Goal: Browse casually

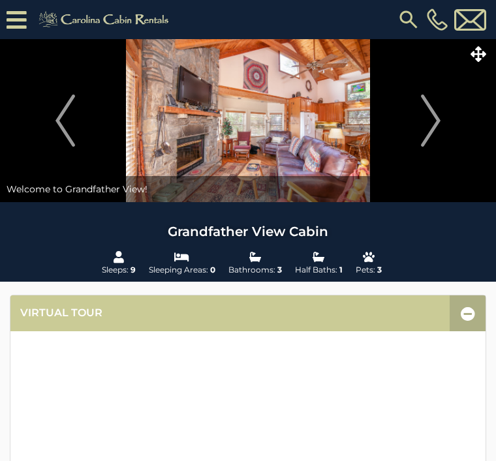
click at [434, 125] on img "Next" at bounding box center [431, 121] width 20 height 52
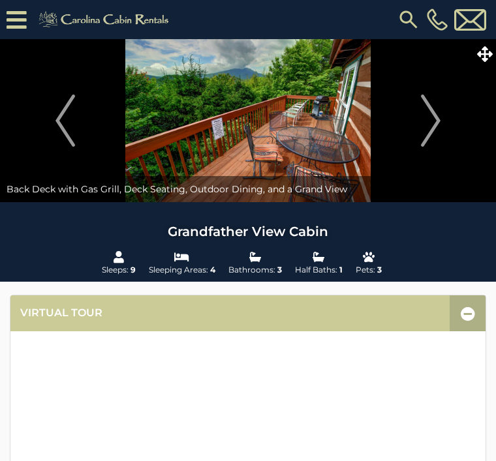
click at [431, 125] on img "Next" at bounding box center [431, 121] width 20 height 52
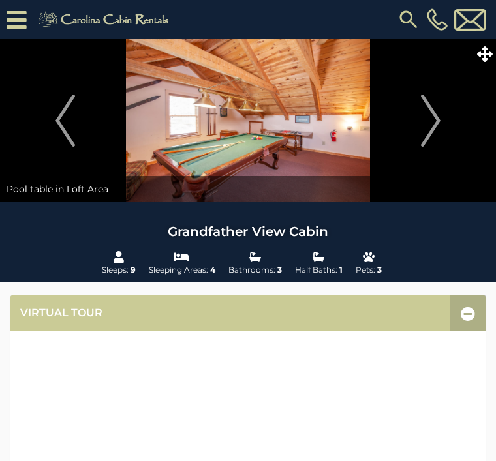
click at [440, 121] on img "Next" at bounding box center [431, 121] width 20 height 52
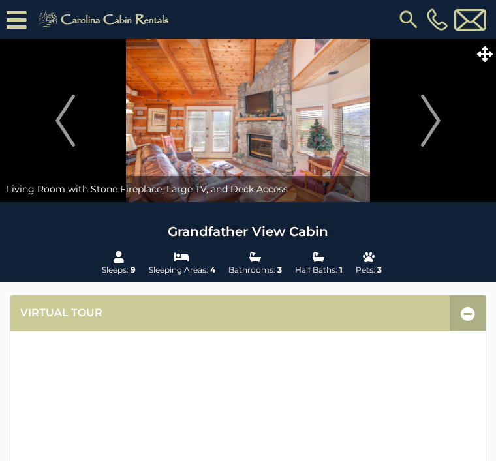
click at [436, 119] on img "Next" at bounding box center [431, 121] width 20 height 52
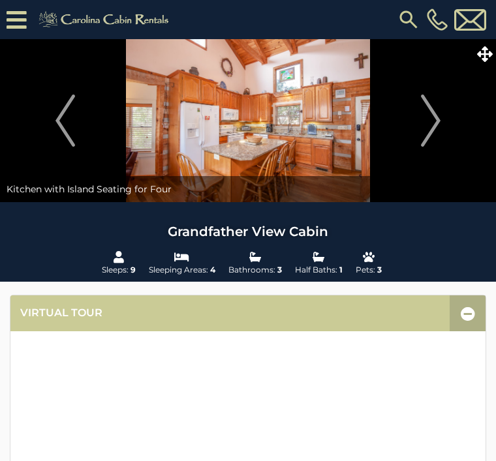
click at [436, 123] on img "Next" at bounding box center [431, 121] width 20 height 52
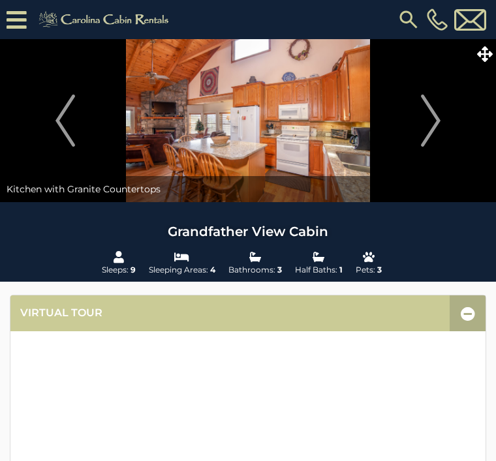
click at [436, 123] on img "Next" at bounding box center [431, 121] width 20 height 52
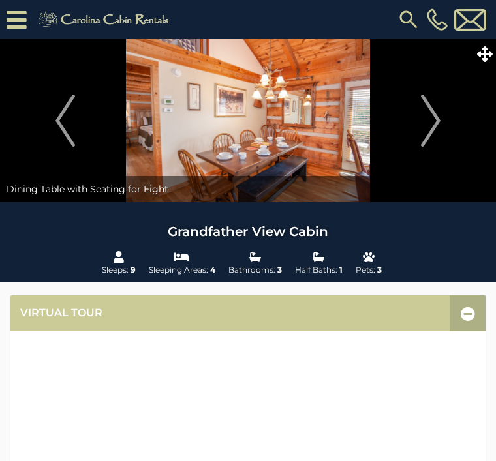
click at [439, 123] on img "Next" at bounding box center [431, 121] width 20 height 52
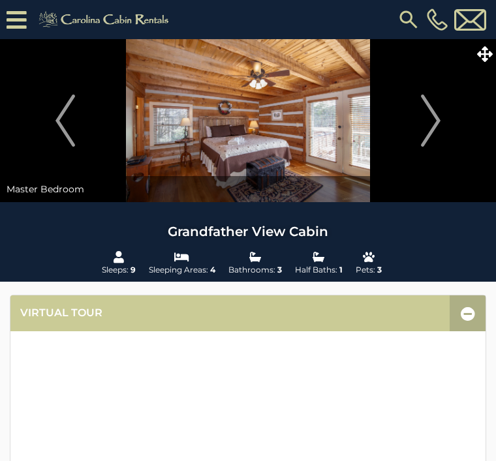
click at [436, 122] on img "Next" at bounding box center [431, 121] width 20 height 52
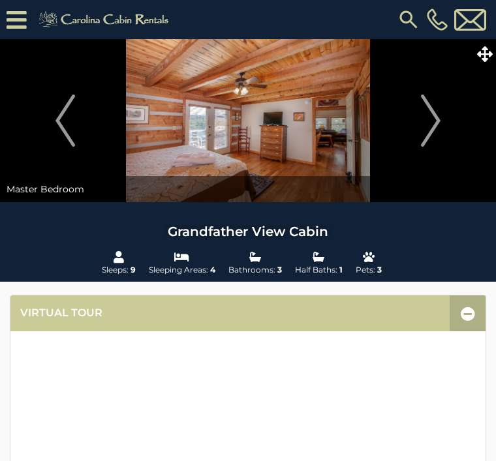
click at [436, 124] on img "Next" at bounding box center [431, 121] width 20 height 52
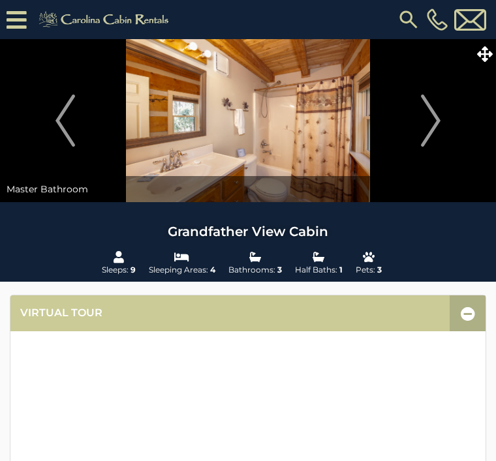
click at [434, 120] on img "Next" at bounding box center [431, 121] width 20 height 52
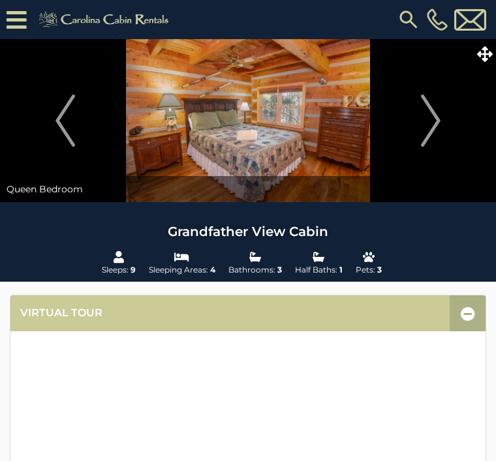
click at [436, 123] on img "Next" at bounding box center [431, 121] width 20 height 52
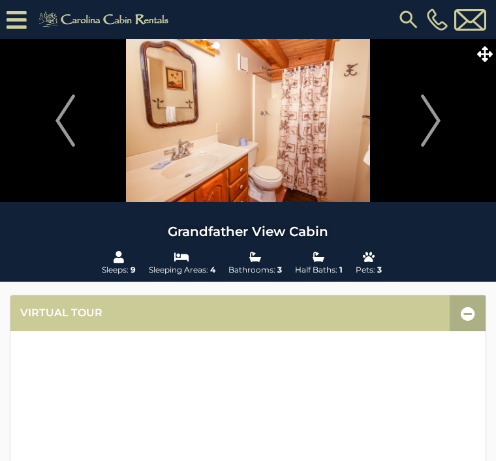
click at [432, 128] on img "Next" at bounding box center [431, 121] width 20 height 52
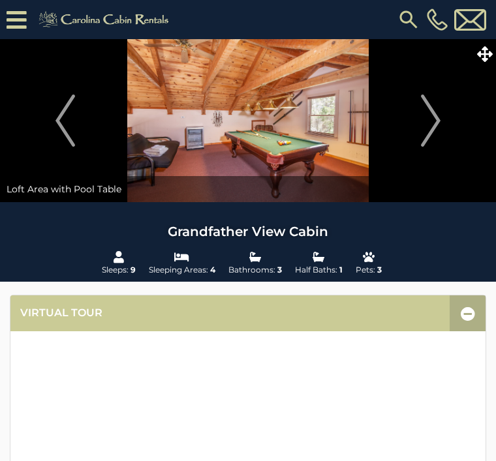
click at [438, 121] on img "Next" at bounding box center [431, 121] width 20 height 52
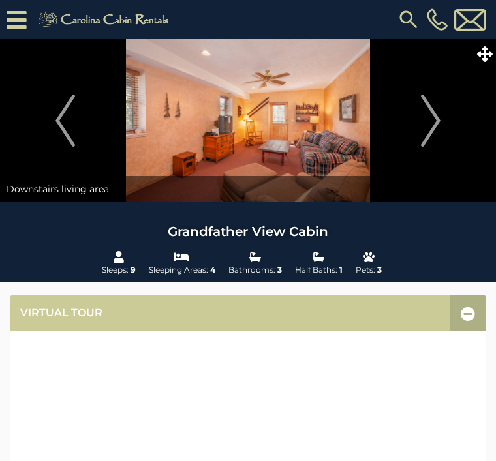
click at [436, 125] on img "Next" at bounding box center [431, 121] width 20 height 52
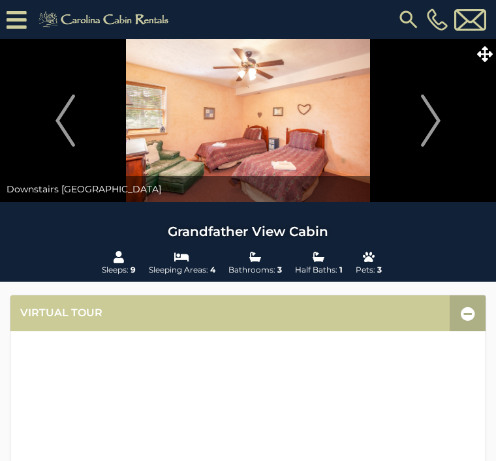
click at [438, 123] on img "Next" at bounding box center [431, 121] width 20 height 52
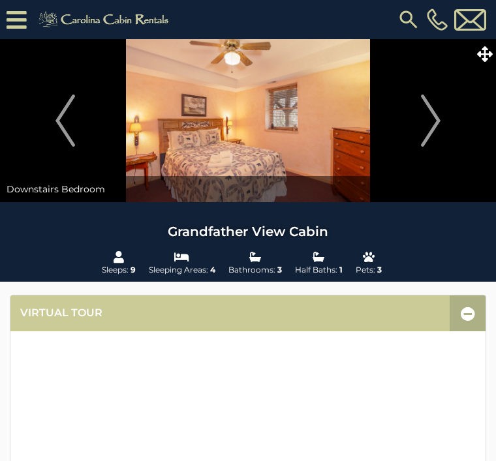
click at [426, 128] on img "Next" at bounding box center [431, 121] width 20 height 52
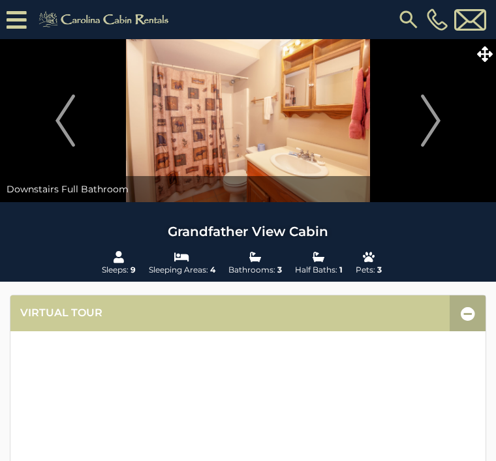
click at [438, 117] on img "Next" at bounding box center [431, 121] width 20 height 52
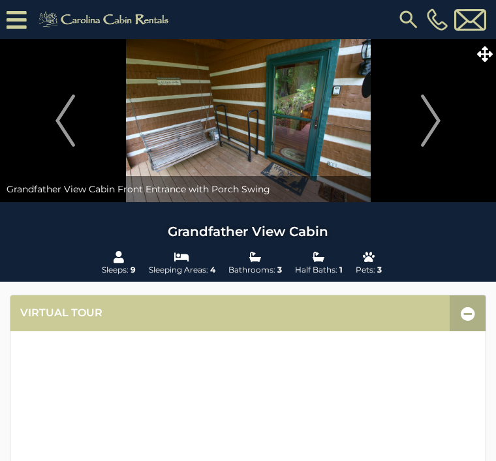
click at [432, 120] on img "Next" at bounding box center [431, 121] width 20 height 52
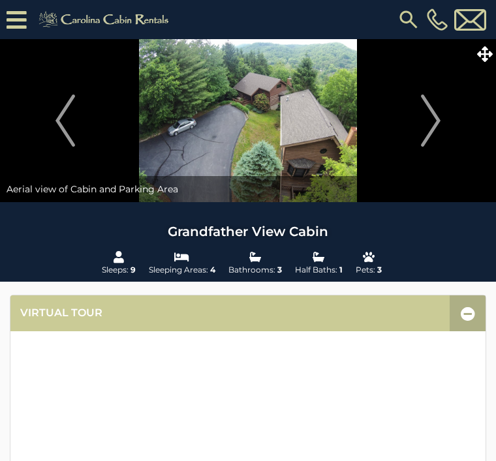
click at [434, 125] on img "Next" at bounding box center [431, 121] width 20 height 52
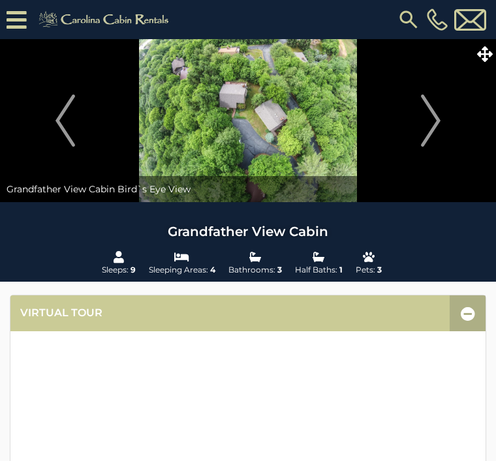
click at [435, 122] on img "Next" at bounding box center [431, 121] width 20 height 52
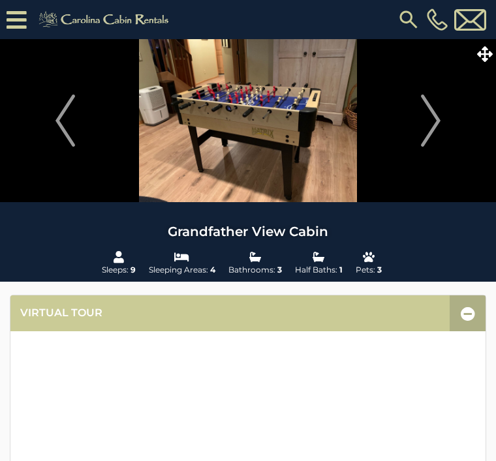
click at [435, 124] on img "Next" at bounding box center [431, 121] width 20 height 52
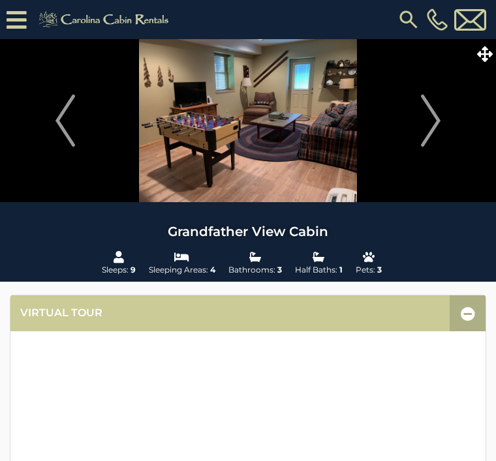
click at [438, 116] on img "Next" at bounding box center [431, 121] width 20 height 52
